Goal: Task Accomplishment & Management: Complete application form

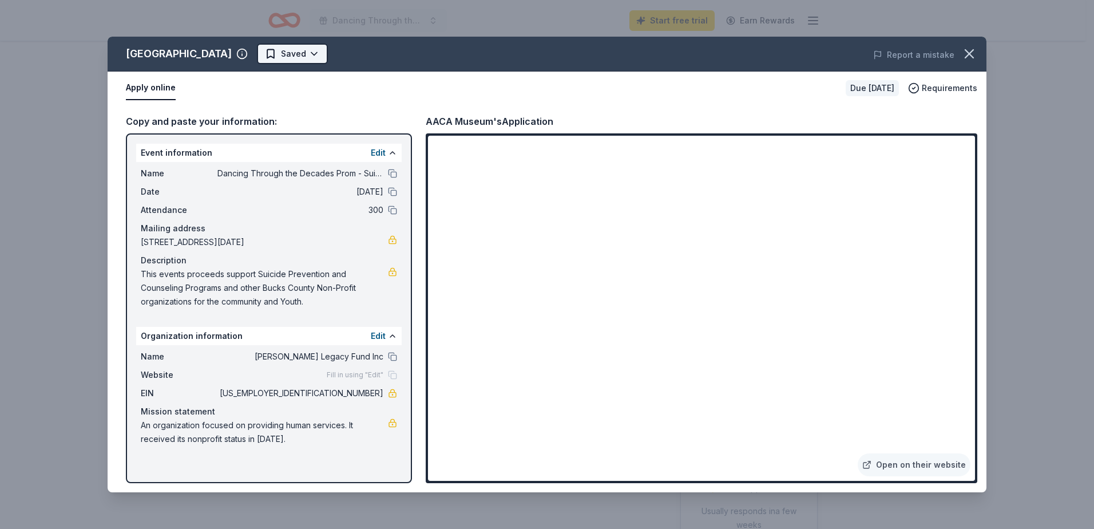
click at [290, 49] on html "Dancing Through the Decades Prom - Suicide Awareness & Prevention Fundraiser St…" at bounding box center [547, 264] width 1094 height 529
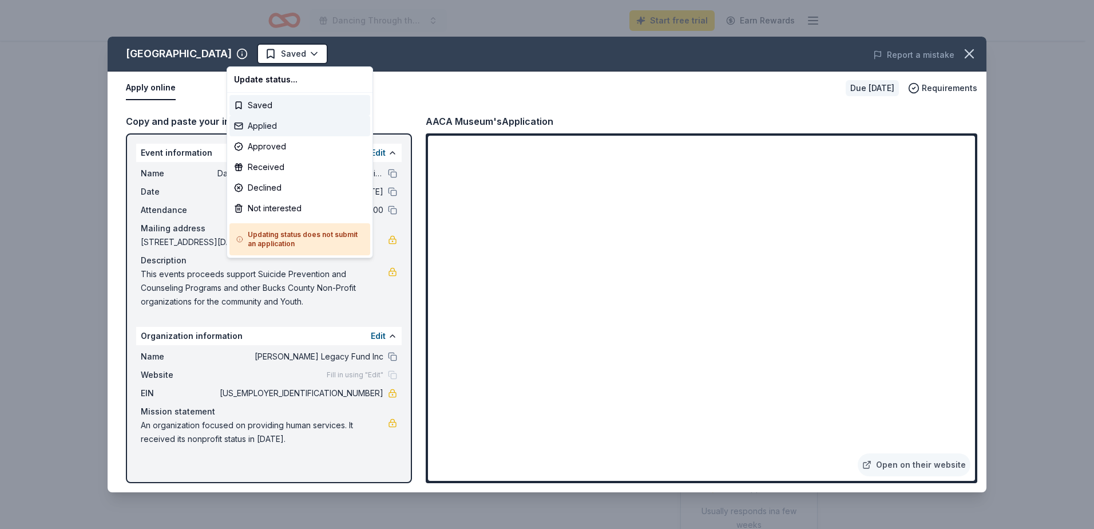
click at [255, 126] on div "Applied" at bounding box center [299, 126] width 141 height 21
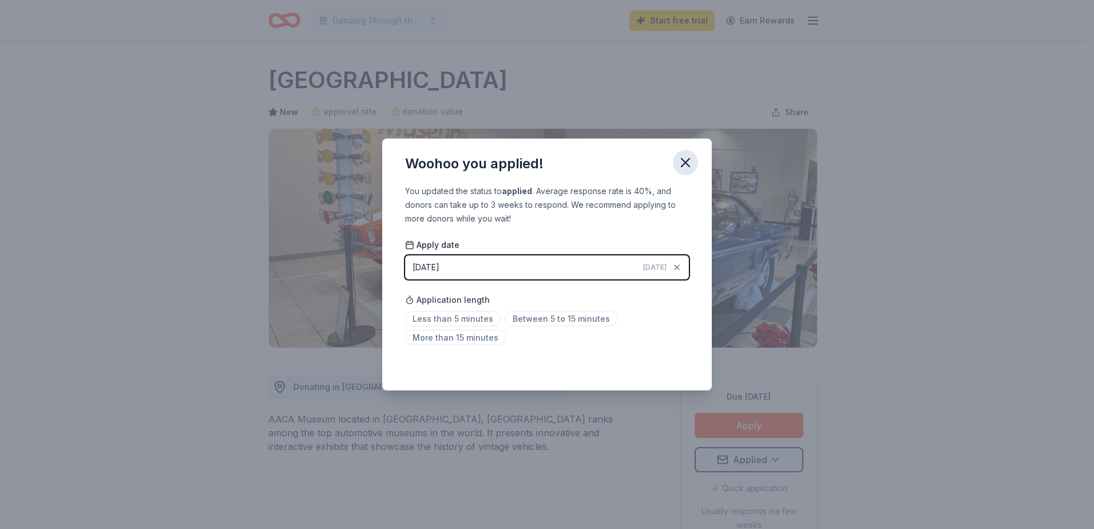
click at [683, 161] on icon "button" at bounding box center [686, 163] width 8 height 8
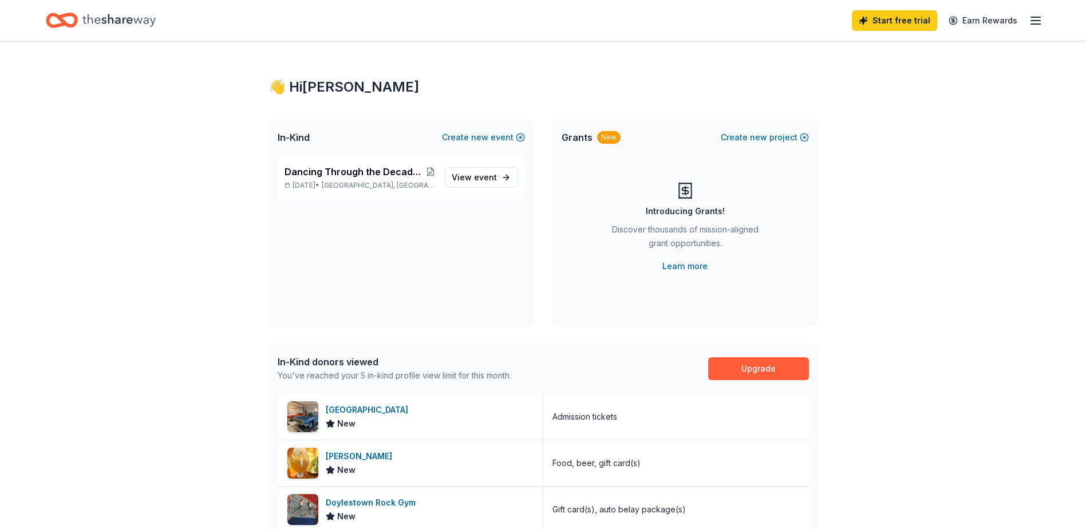
scroll to position [248, 0]
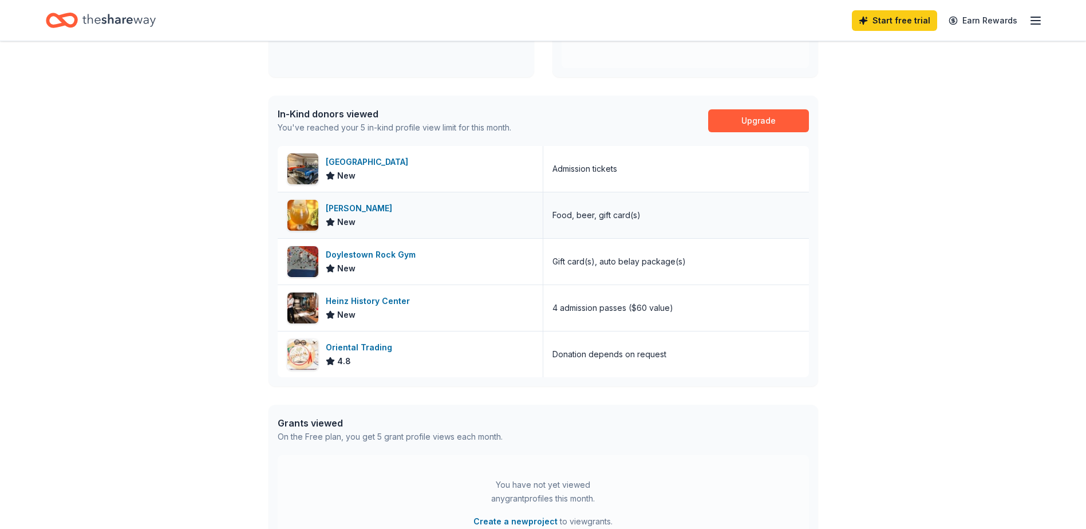
click at [293, 210] on img at bounding box center [302, 215] width 31 height 31
click at [304, 250] on img at bounding box center [302, 261] width 31 height 31
click at [391, 302] on div "Heinz History Center" at bounding box center [370, 301] width 89 height 14
click at [364, 347] on div "Oriental Trading" at bounding box center [361, 347] width 71 height 14
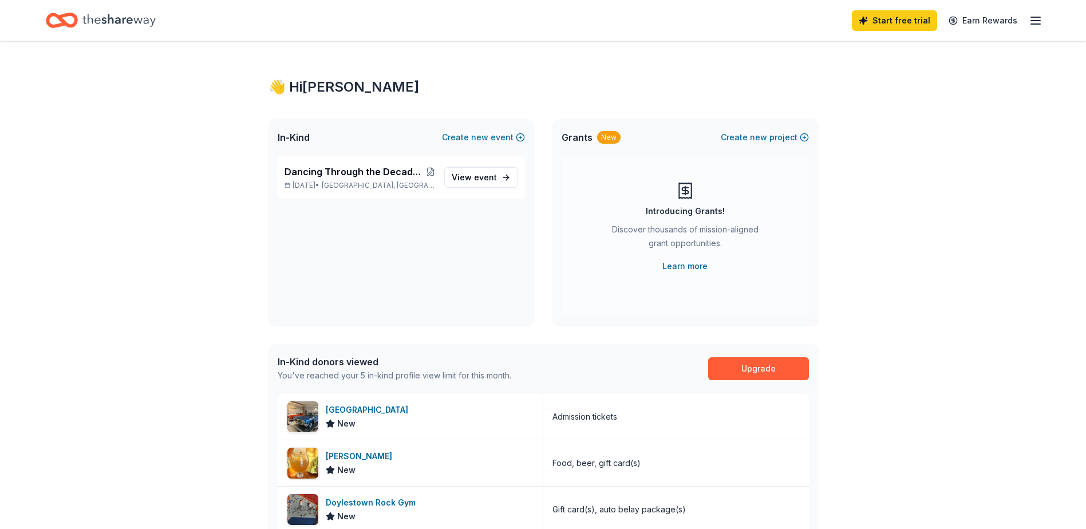
click at [587, 142] on span "Grants" at bounding box center [576, 137] width 31 height 14
click at [604, 136] on div "New" at bounding box center [608, 137] width 23 height 13
click at [566, 137] on span "Grants" at bounding box center [576, 137] width 31 height 14
click at [685, 191] on icon at bounding box center [685, 191] width 0 height 9
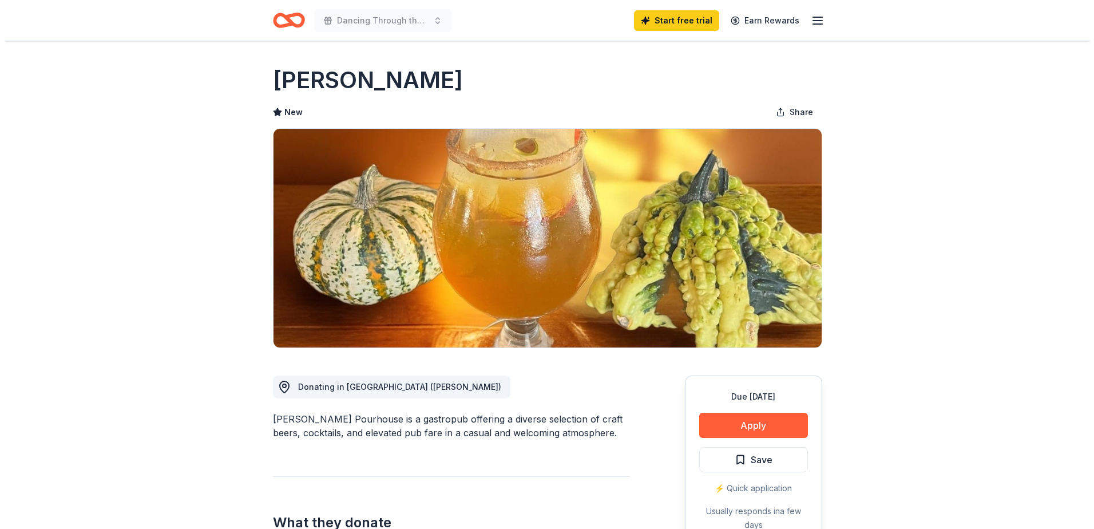
scroll to position [248, 0]
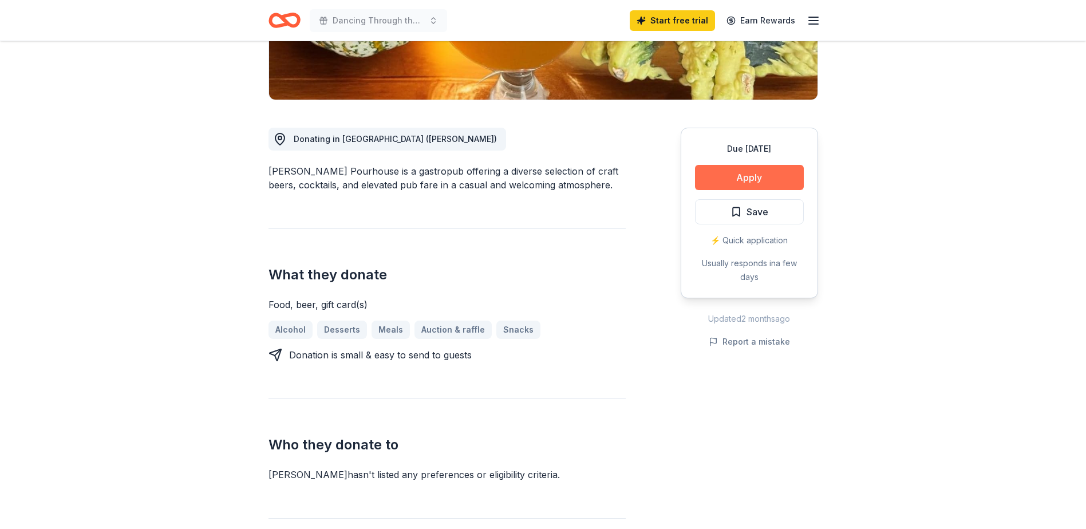
click at [746, 169] on button "Apply" at bounding box center [749, 177] width 109 height 25
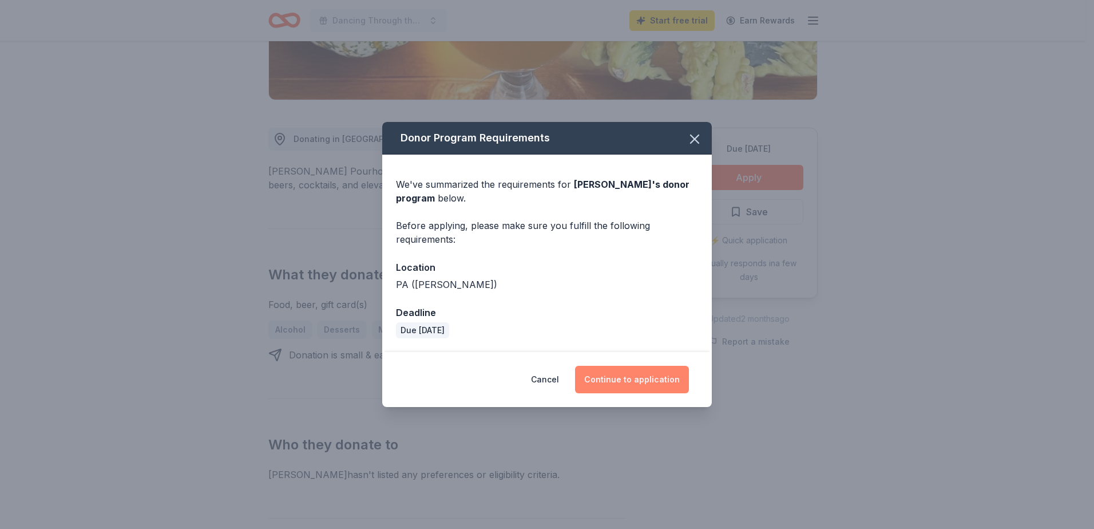
click at [623, 375] on button "Continue to application" at bounding box center [632, 379] width 114 height 27
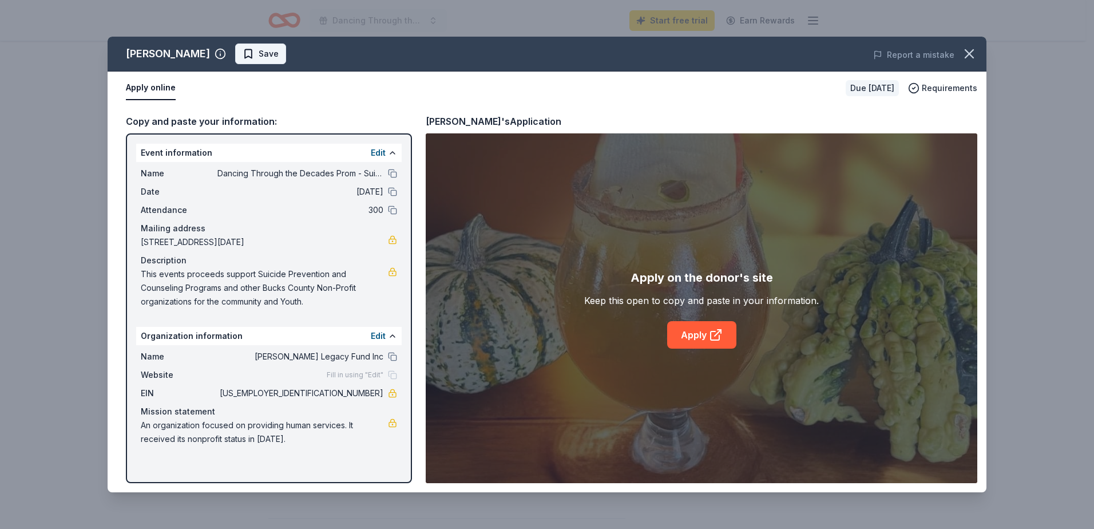
click at [279, 52] on span "Save" at bounding box center [269, 54] width 20 height 14
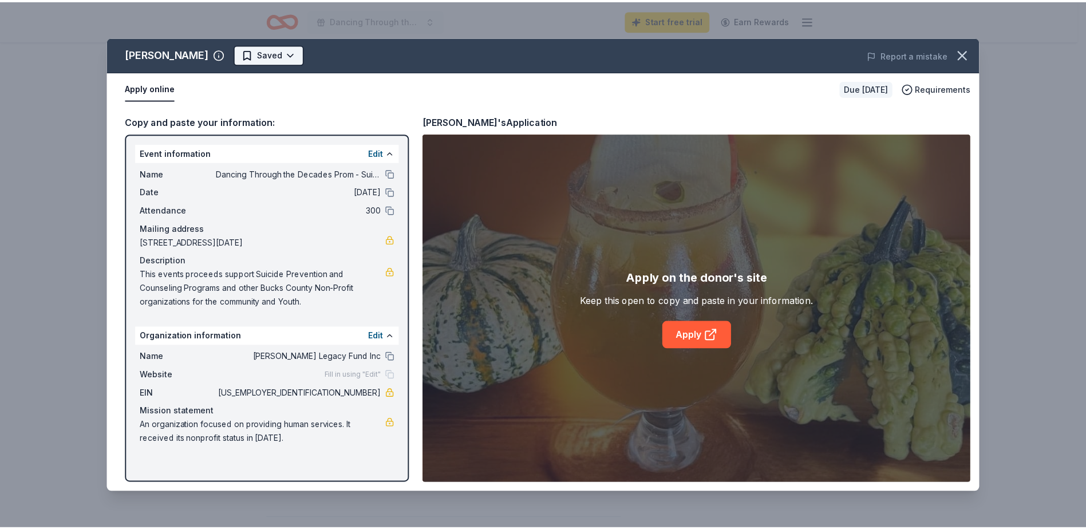
scroll to position [0, 0]
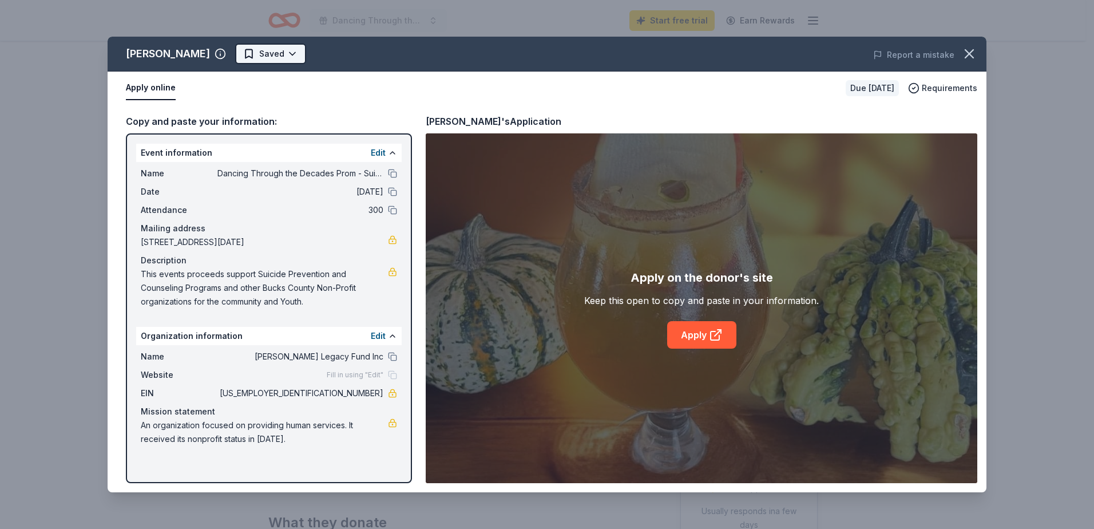
click at [312, 52] on html "Dancing Through the Decades Prom - Suicide Awareness & Prevention Fundraiser St…" at bounding box center [547, 264] width 1094 height 529
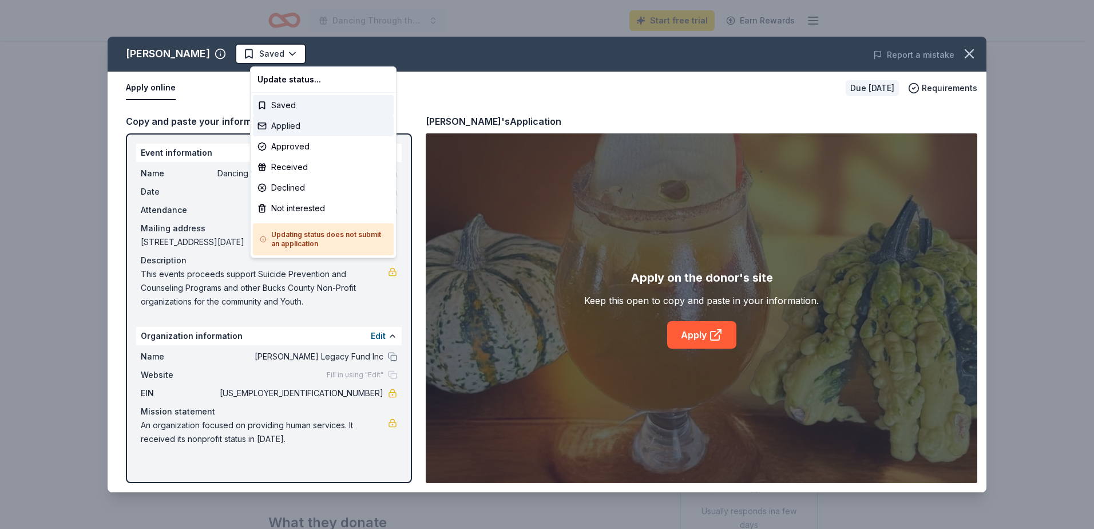
click at [280, 125] on div "Applied" at bounding box center [323, 126] width 141 height 21
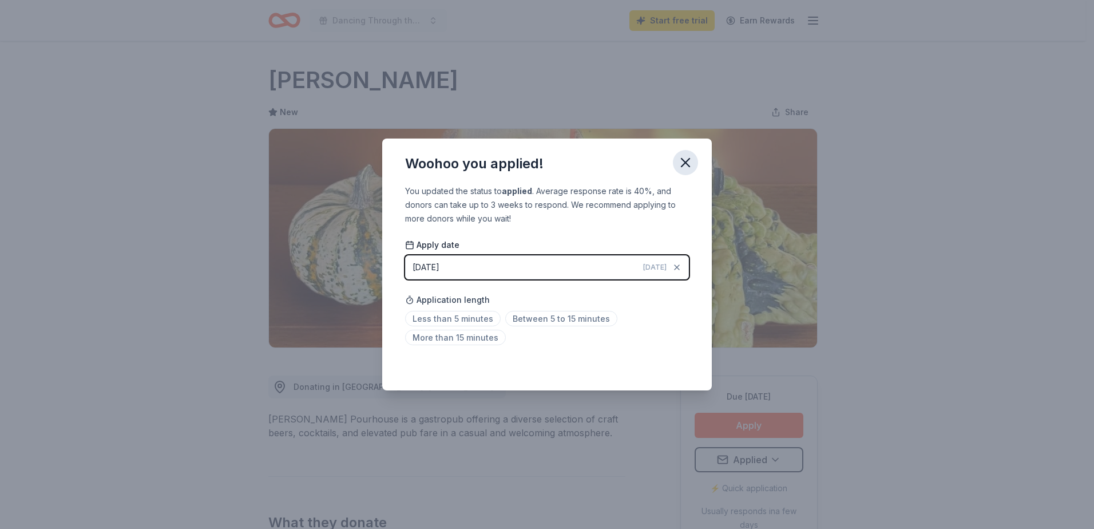
click at [682, 159] on icon "button" at bounding box center [686, 163] width 8 height 8
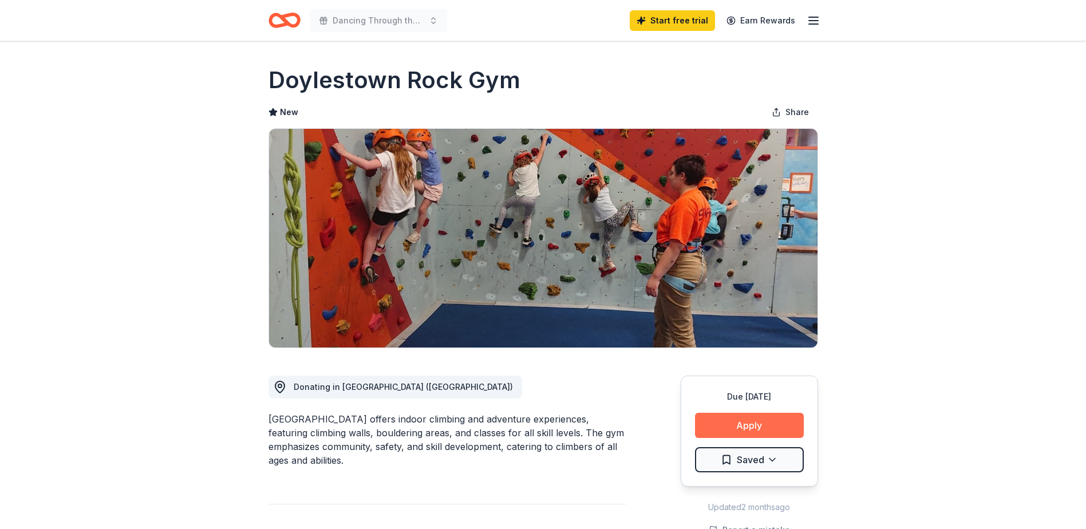
click at [751, 419] on button "Apply" at bounding box center [749, 425] width 109 height 25
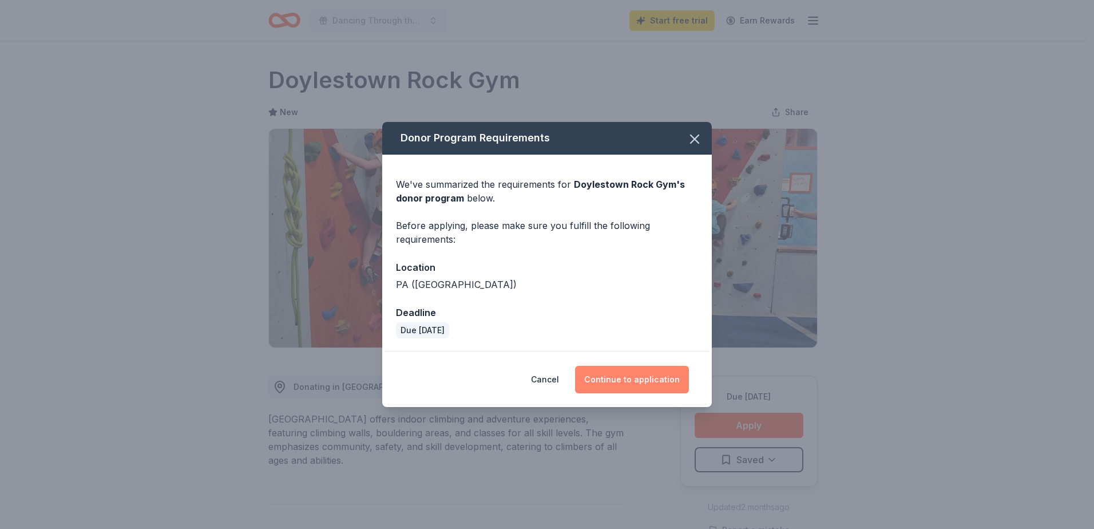
click at [636, 376] on button "Continue to application" at bounding box center [632, 379] width 114 height 27
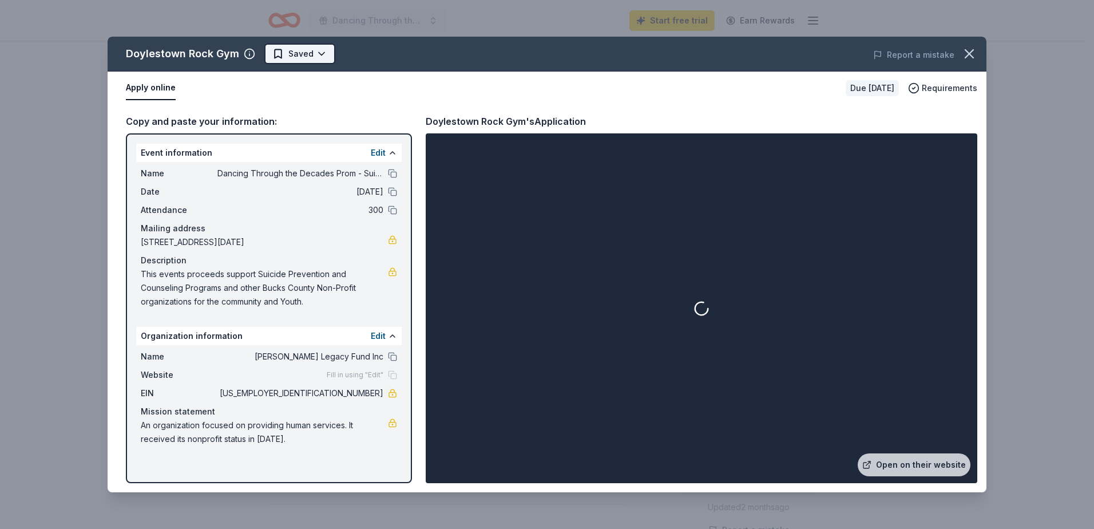
click at [315, 51] on html "Dancing Through the Decades Prom - Suicide Awareness & Prevention Fundraiser St…" at bounding box center [547, 264] width 1094 height 529
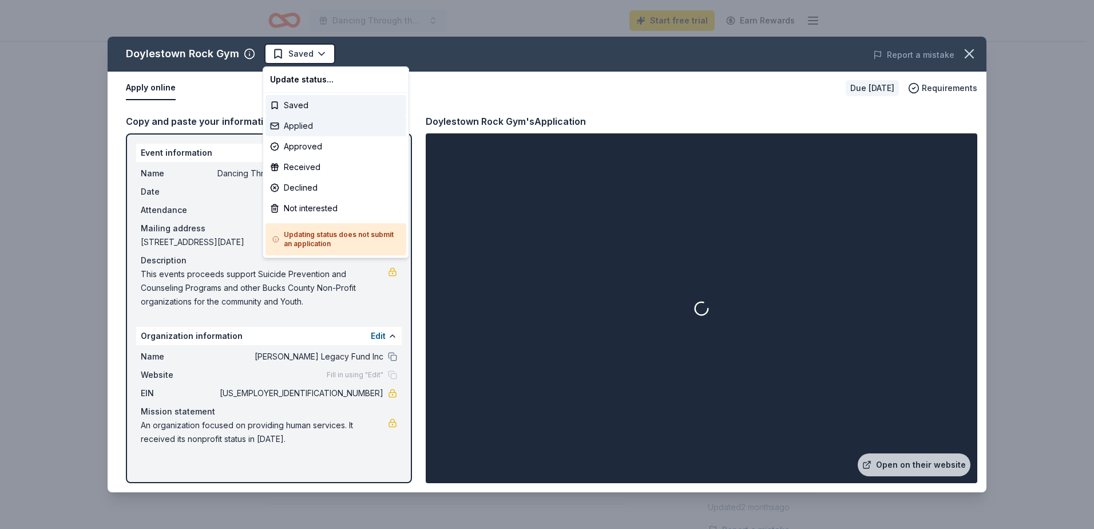
click at [308, 124] on div "Applied" at bounding box center [336, 126] width 141 height 21
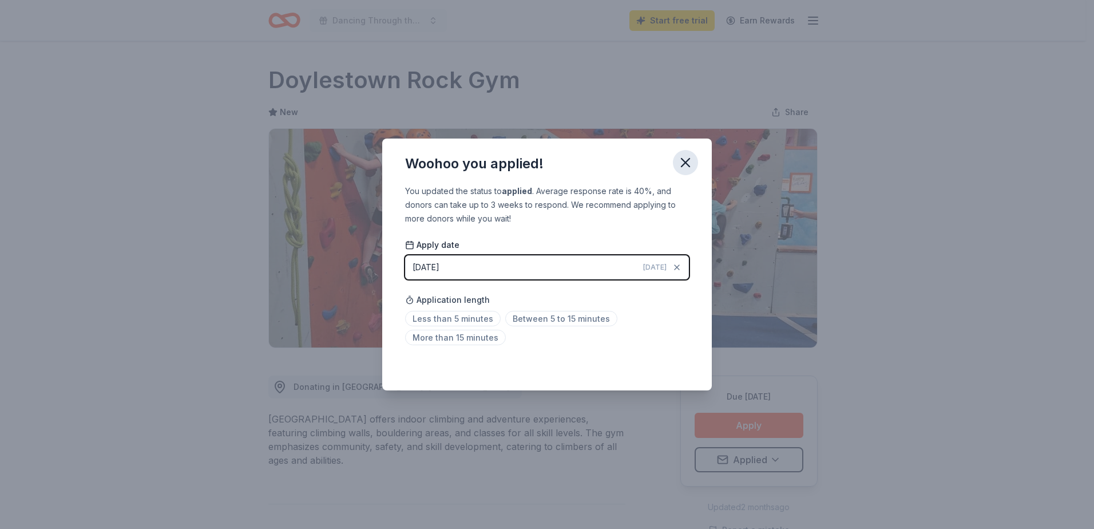
click at [690, 159] on icon "button" at bounding box center [686, 163] width 16 height 16
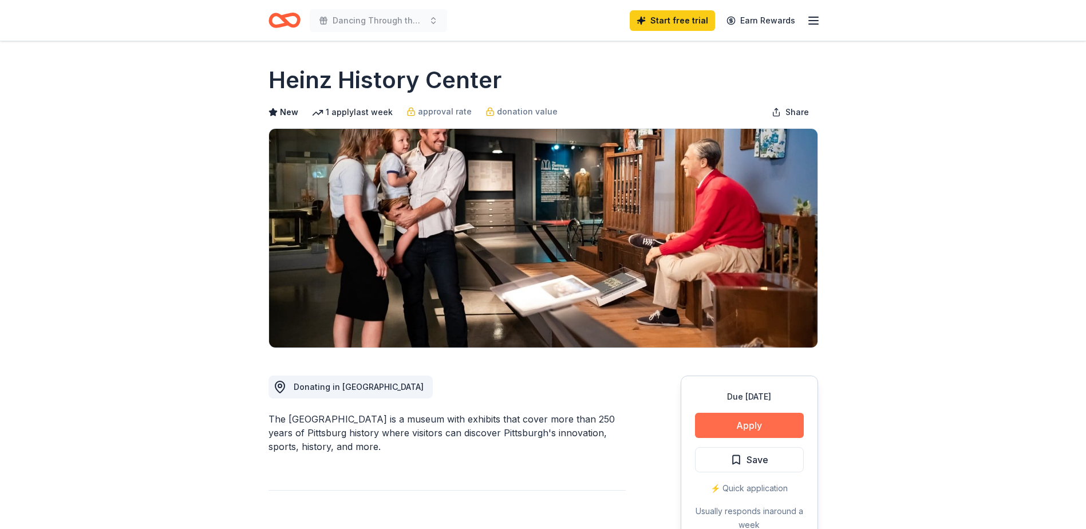
click at [738, 420] on button "Apply" at bounding box center [749, 425] width 109 height 25
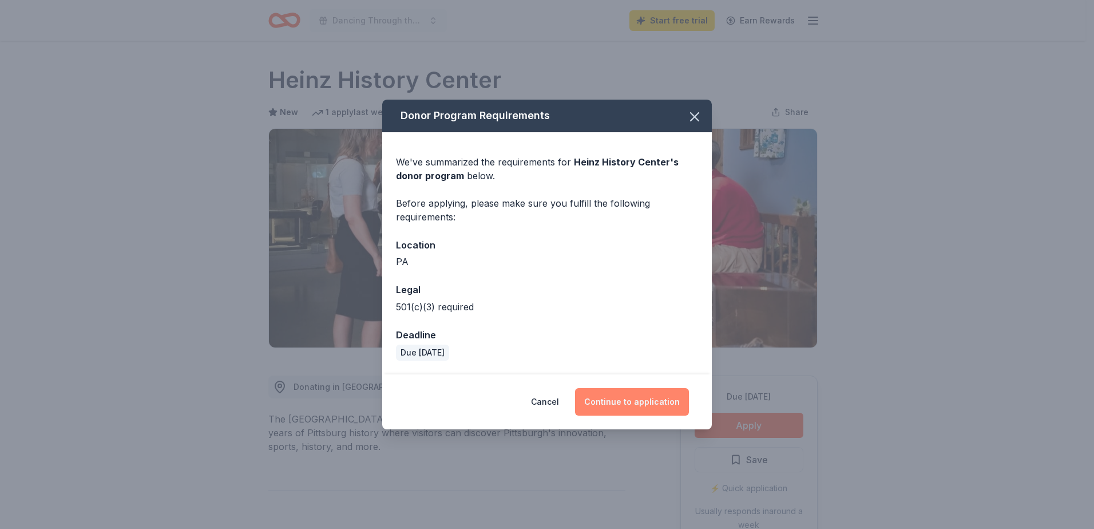
click at [631, 399] on button "Continue to application" at bounding box center [632, 401] width 114 height 27
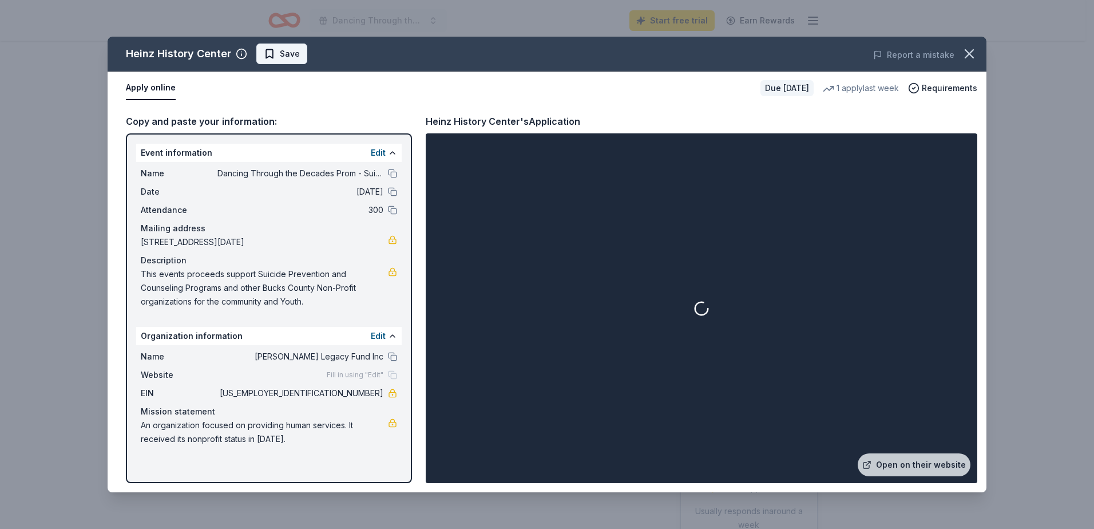
click at [284, 47] on button "Save" at bounding box center [281, 53] width 51 height 21
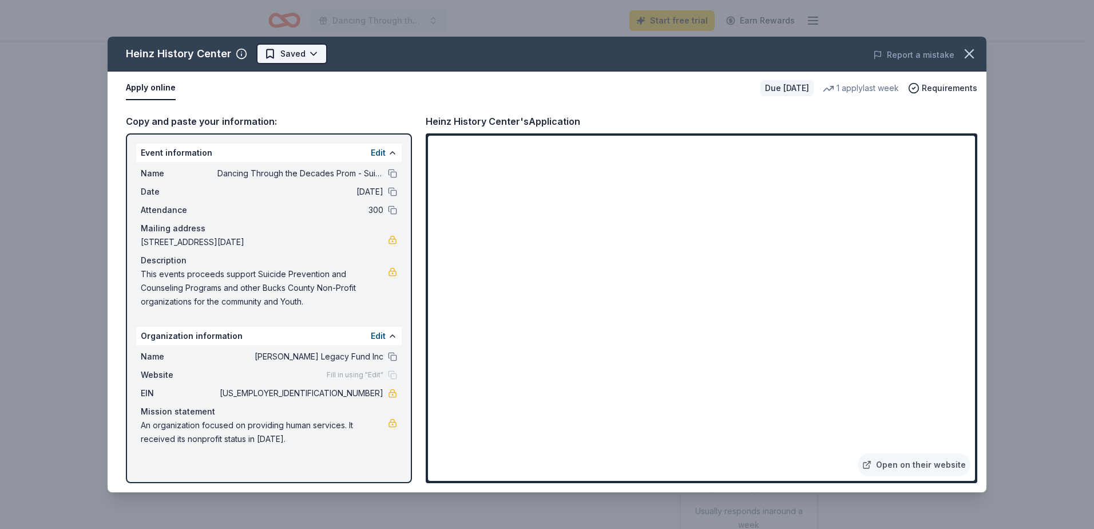
click at [306, 49] on html "Dancing Through the Decades Prom - Suicide Awareness & Prevention Fundraiser St…" at bounding box center [547, 264] width 1094 height 529
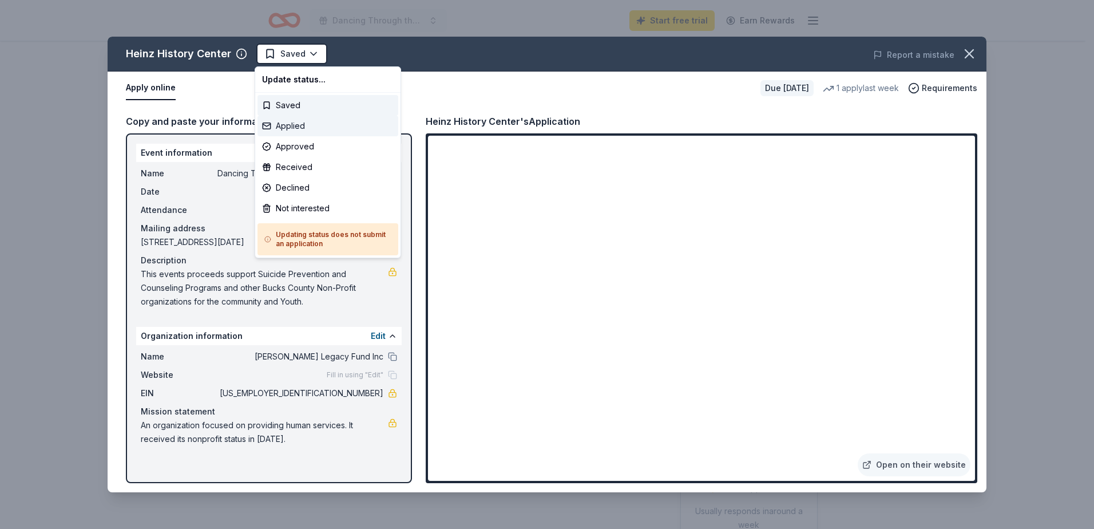
click at [279, 126] on div "Applied" at bounding box center [328, 126] width 141 height 21
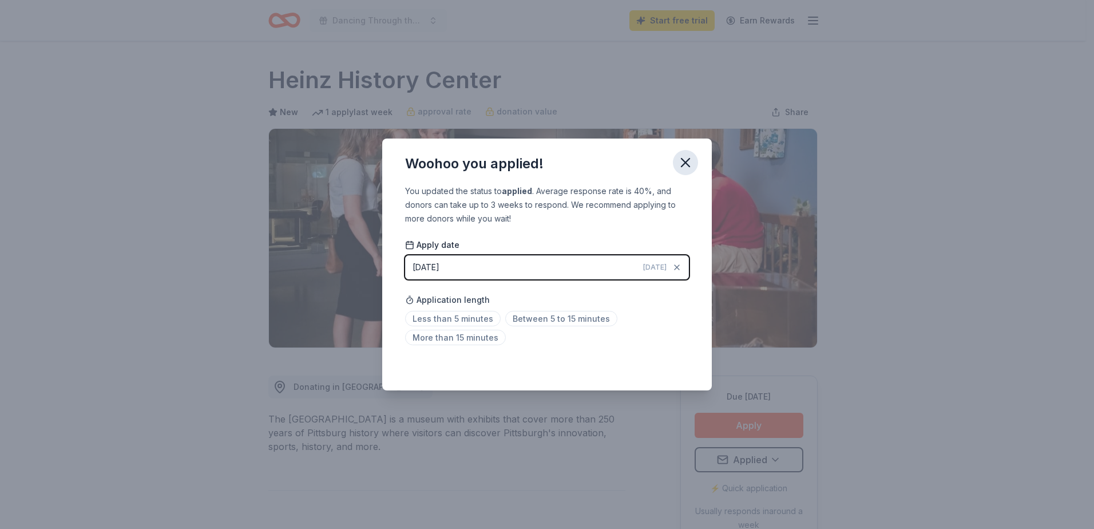
click at [686, 160] on icon "button" at bounding box center [686, 163] width 16 height 16
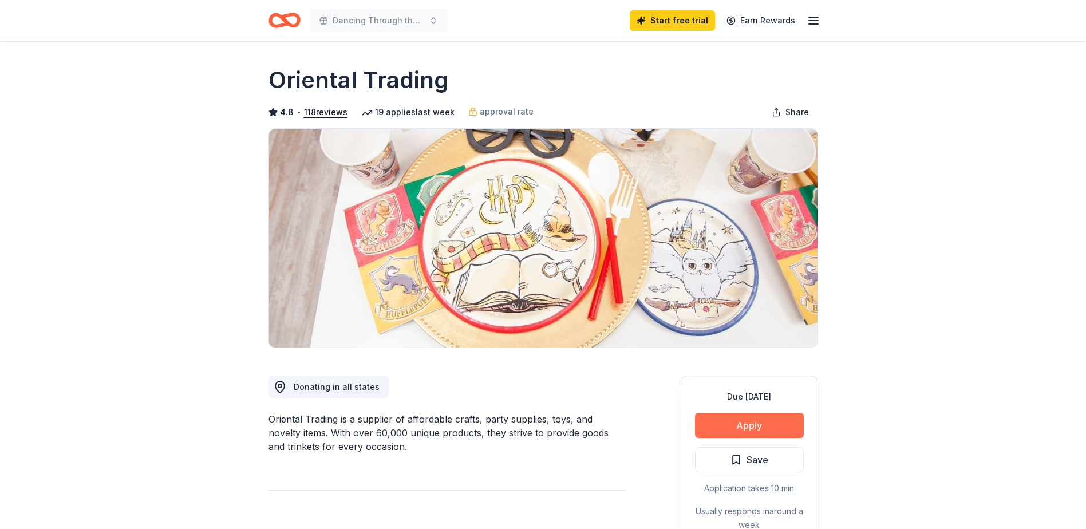
click at [751, 427] on button "Apply" at bounding box center [749, 425] width 109 height 25
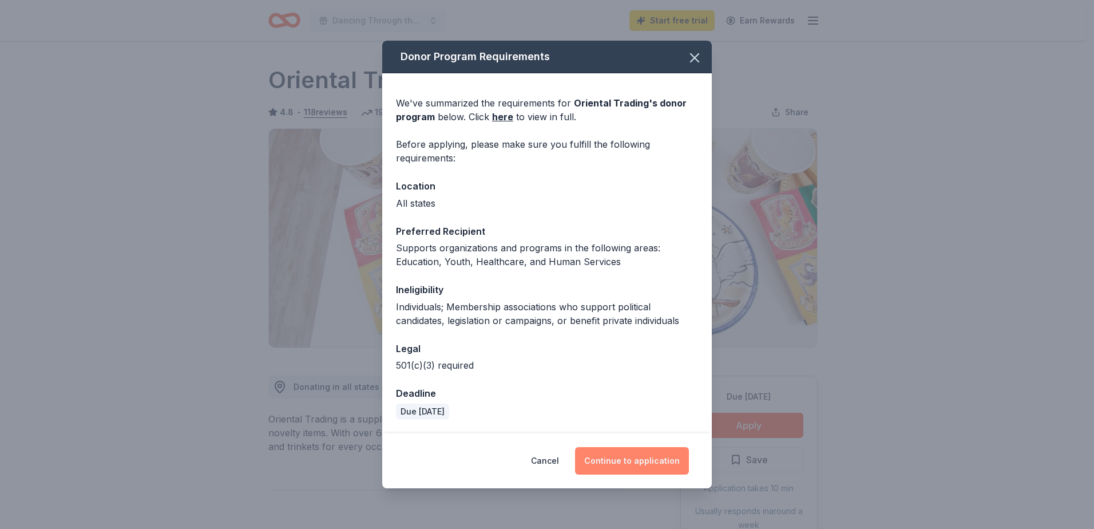
click at [625, 461] on button "Continue to application" at bounding box center [632, 460] width 114 height 27
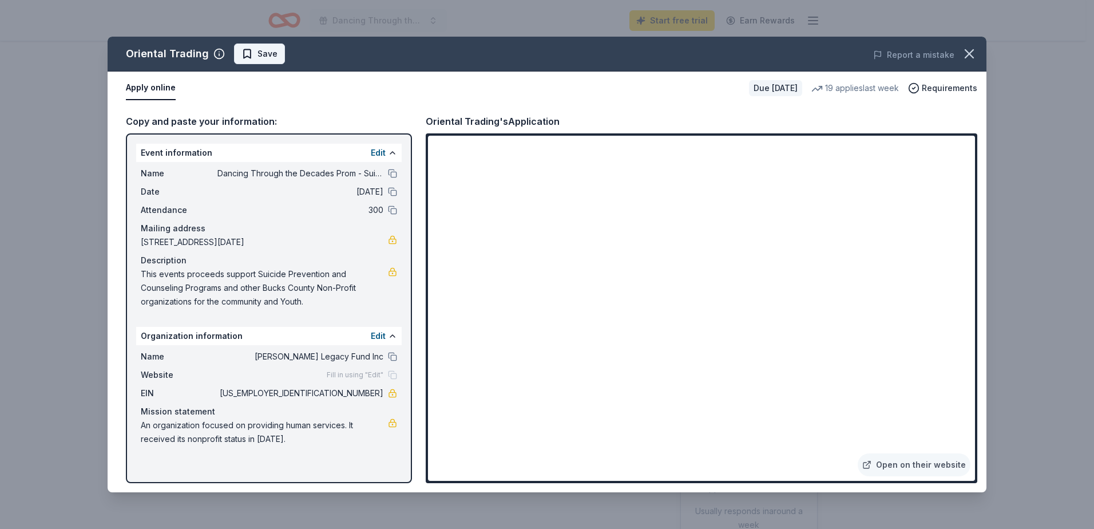
click at [268, 52] on span "Save" at bounding box center [268, 54] width 20 height 14
click at [282, 55] on html "Dancing Through the Decades Prom - Suicide Awareness & Prevention Fundraiser St…" at bounding box center [547, 264] width 1094 height 529
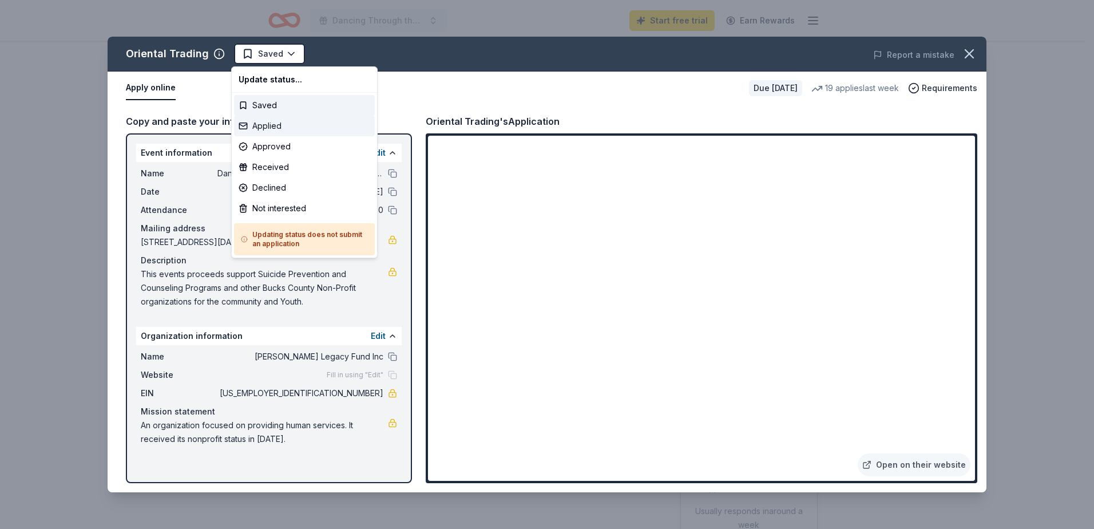
click at [274, 122] on div "Applied" at bounding box center [304, 126] width 141 height 21
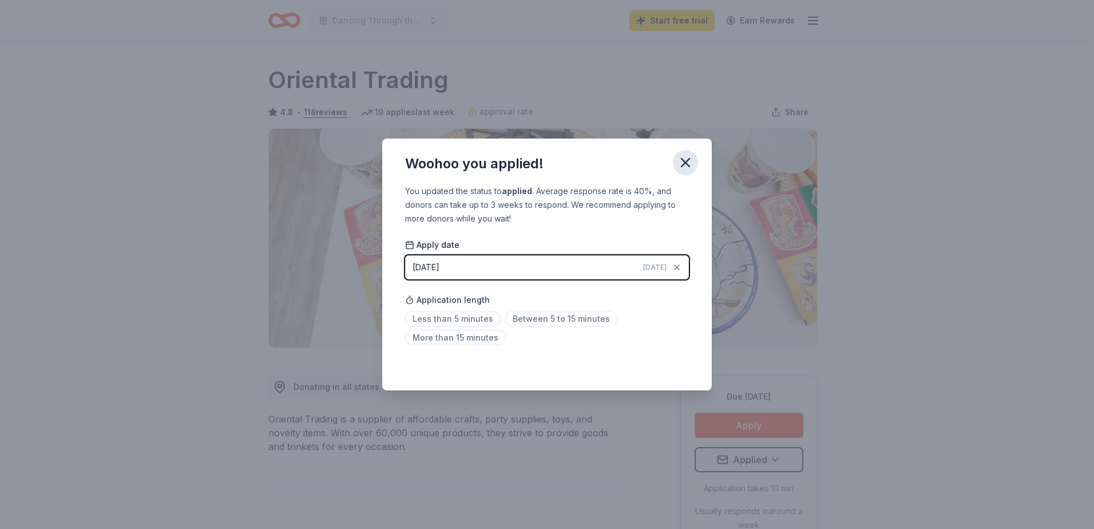
click at [689, 165] on icon "button" at bounding box center [686, 163] width 8 height 8
